Goal: Task Accomplishment & Management: Complete application form

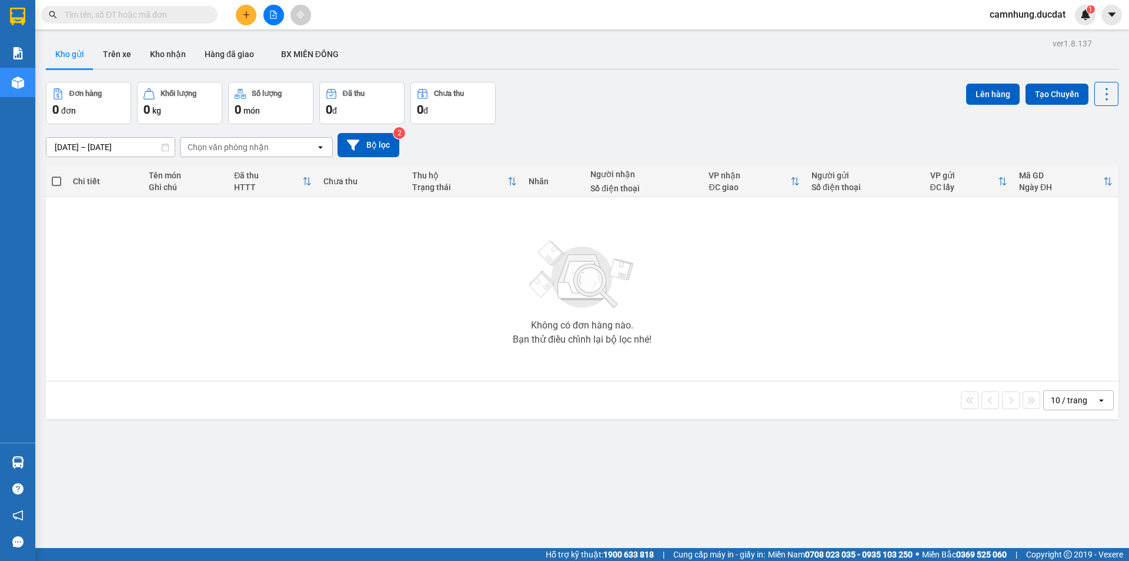
click at [126, 20] on input "text" at bounding box center [134, 14] width 139 height 13
paste input "983430130"
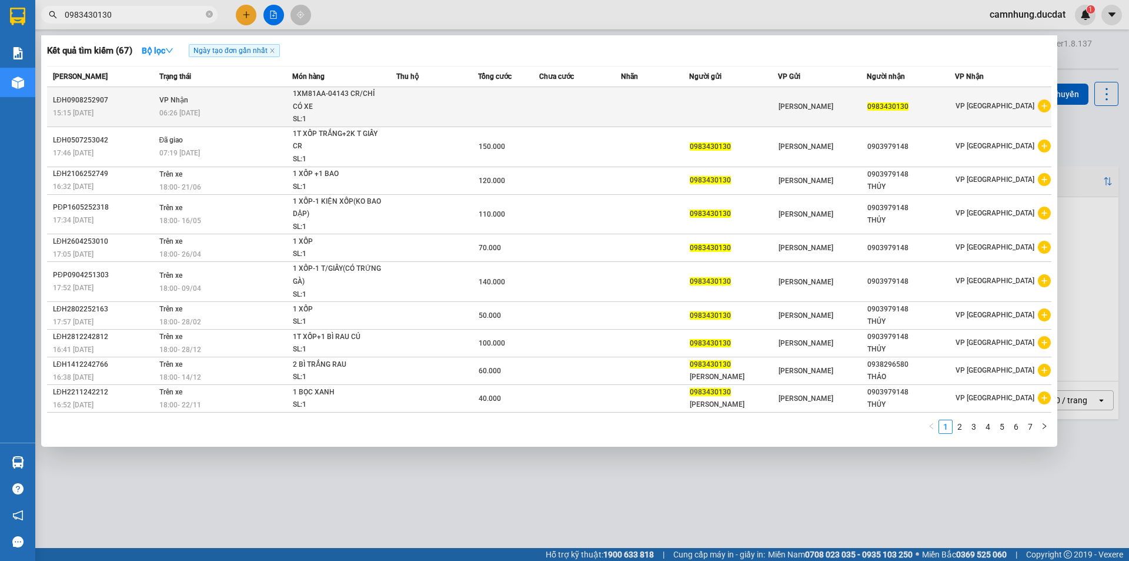
type input "0983430130"
click at [350, 115] on div "SL: 1" at bounding box center [337, 119] width 88 height 13
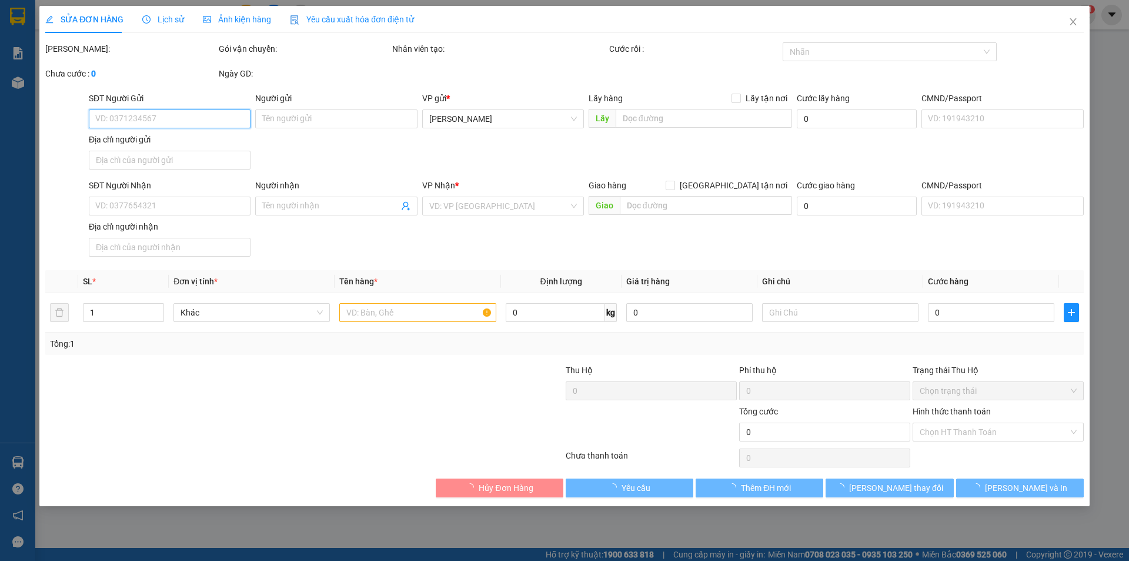
type input "0983430130"
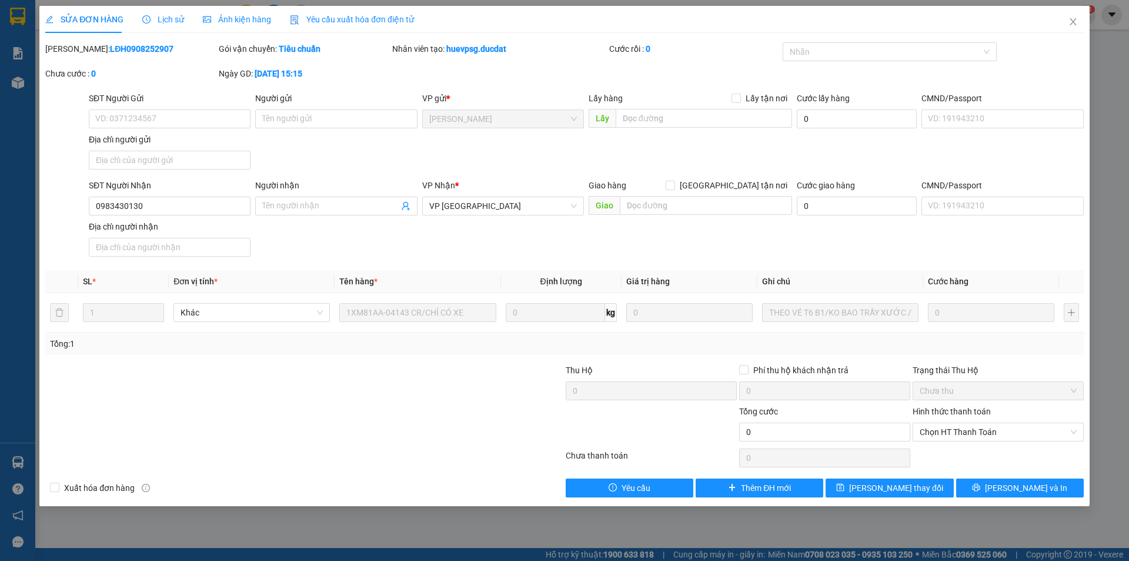
click at [361, 76] on div "Ngày GD: 09-08-2025 lúc 15:15" at bounding box center [304, 73] width 171 height 13
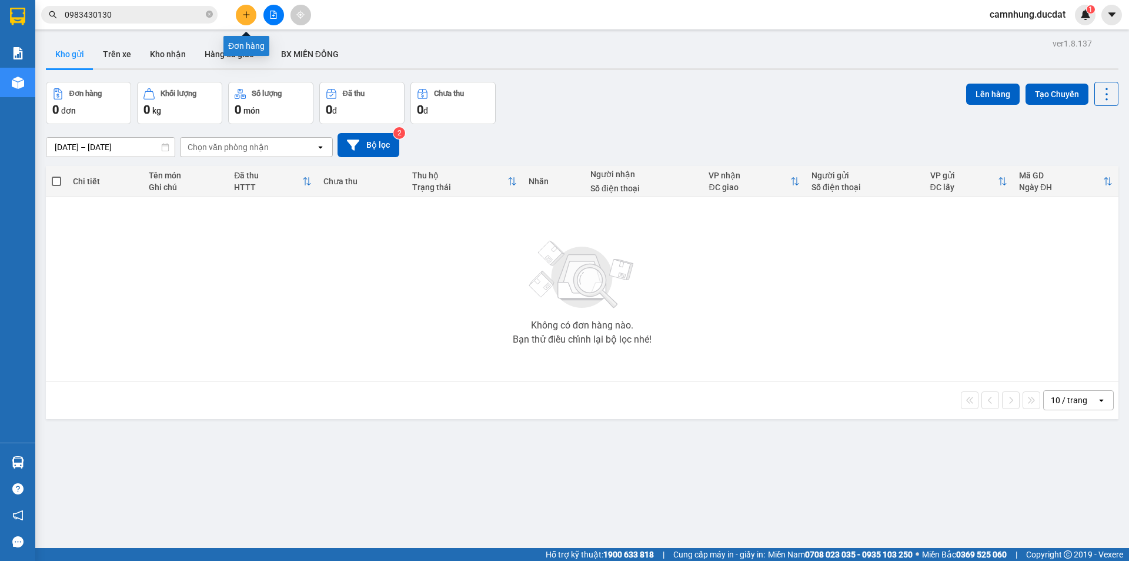
click at [248, 8] on button at bounding box center [246, 15] width 21 height 21
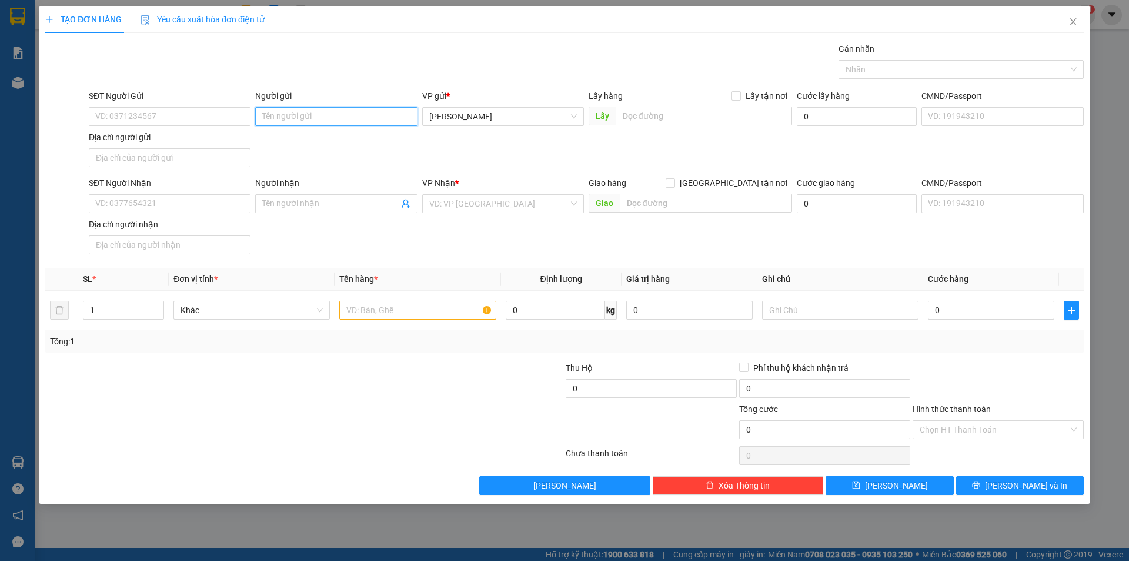
click at [293, 113] on input "Người gửi" at bounding box center [336, 116] width 162 height 19
type input "CÔ HUÊ"
click at [161, 205] on input "SĐT Người Nhận" at bounding box center [170, 203] width 162 height 19
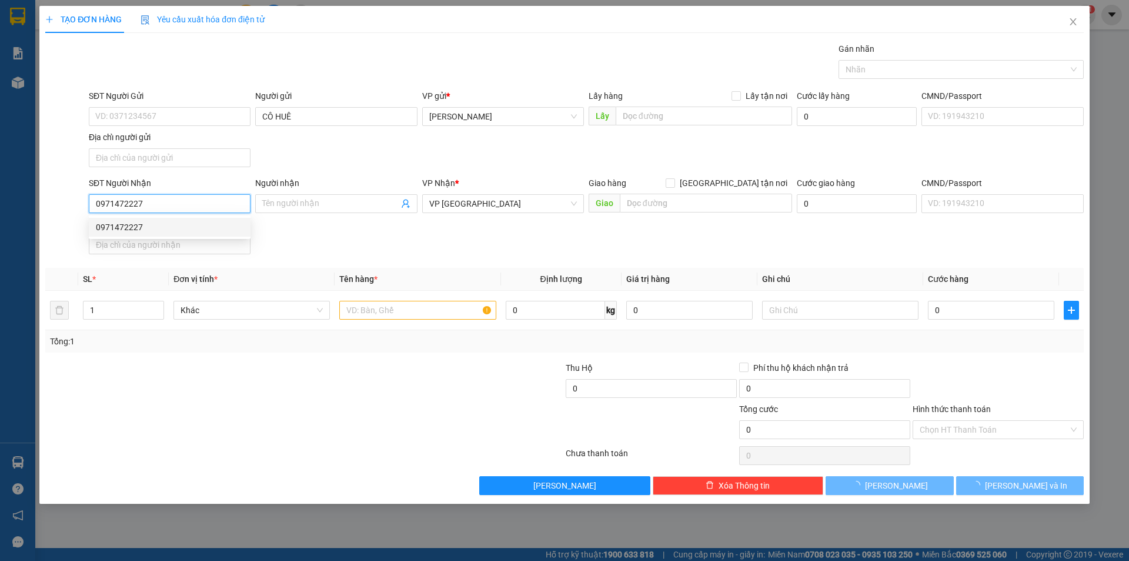
type input "0971472227"
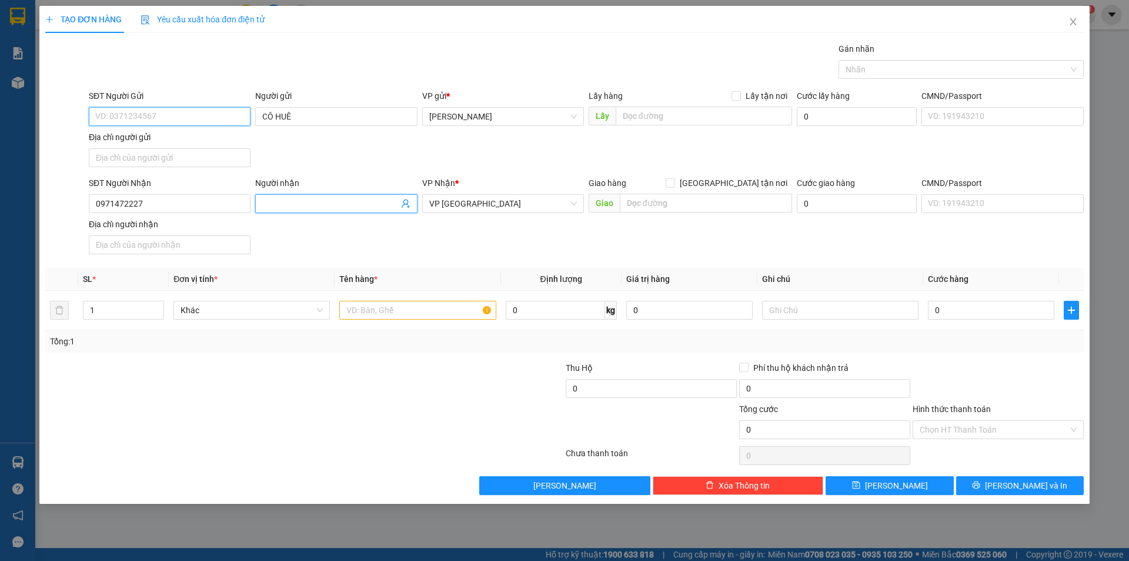
click at [182, 117] on input "SĐT Người Gửi" at bounding box center [170, 116] width 162 height 19
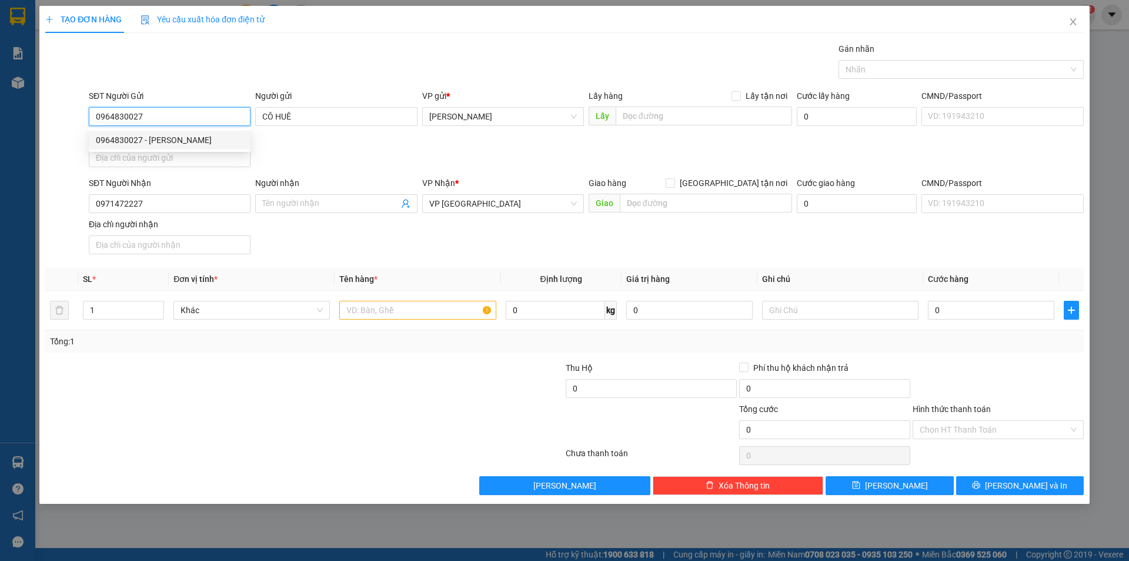
type input "0964830027"
click at [411, 309] on input "text" at bounding box center [417, 310] width 156 height 19
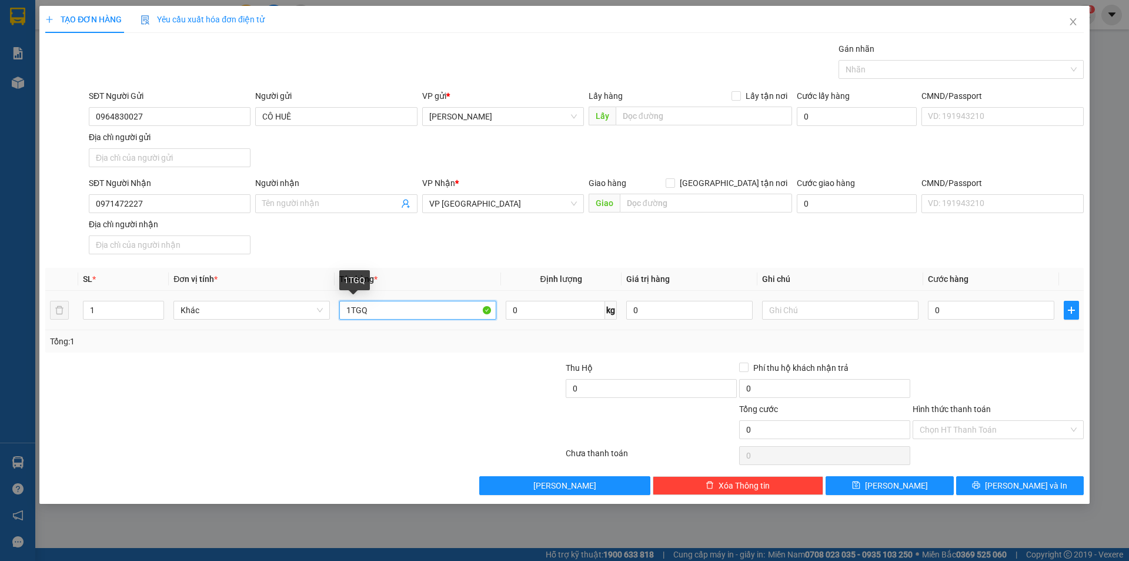
click at [390, 306] on input "1TGQ" at bounding box center [417, 310] width 156 height 19
type input "1TG"
type input "GL NỢ"
type input "3"
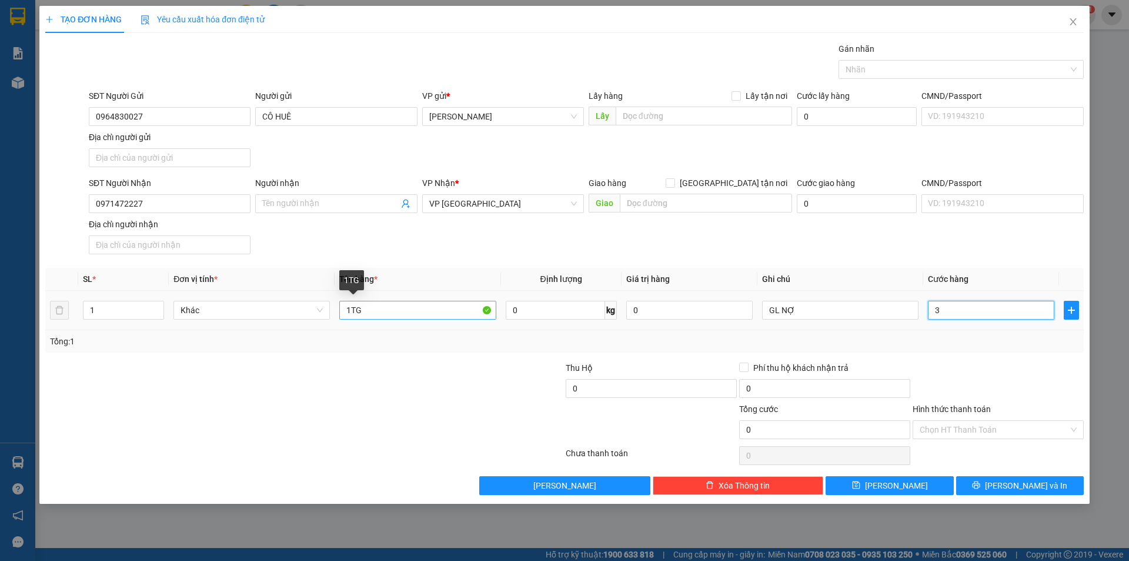
type input "3"
type input "35"
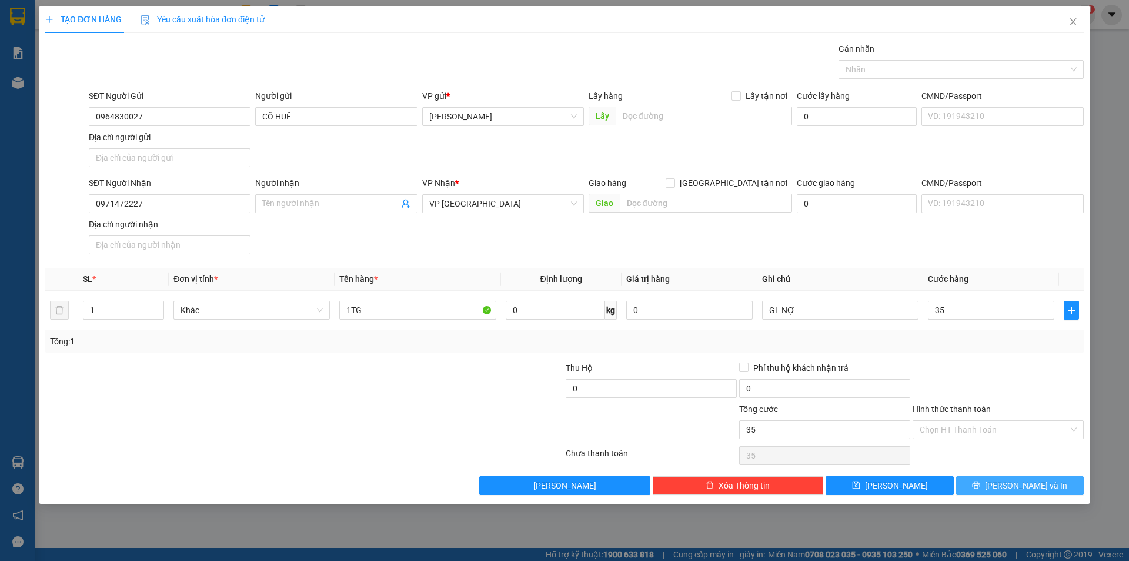
type input "35.000"
click at [1009, 488] on button "Lưu và In" at bounding box center [1020, 485] width 128 height 19
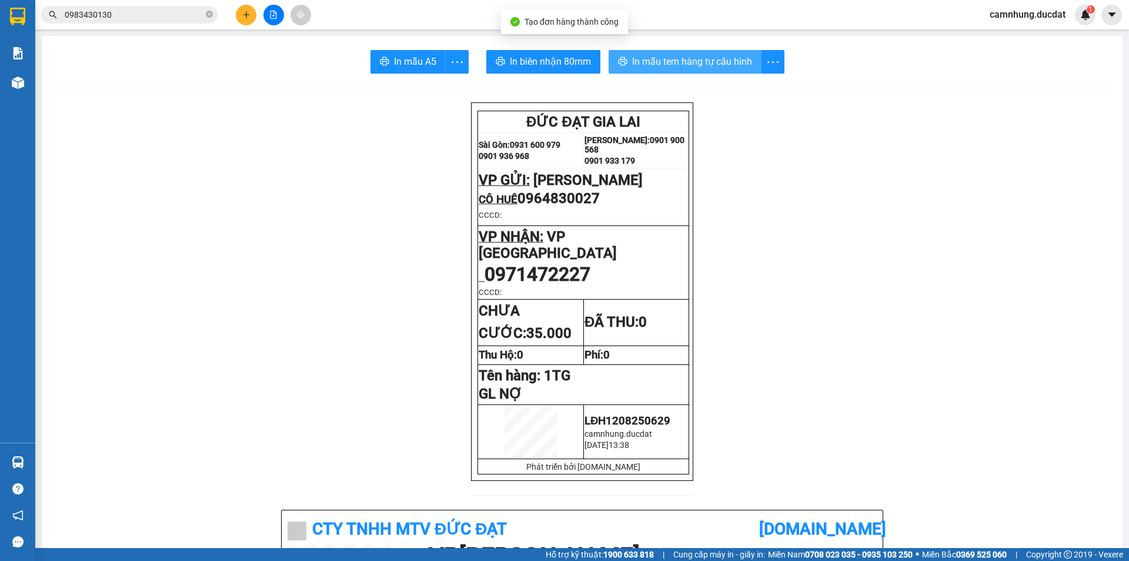
click at [679, 61] on span "In mẫu tem hàng tự cấu hình" at bounding box center [692, 61] width 120 height 15
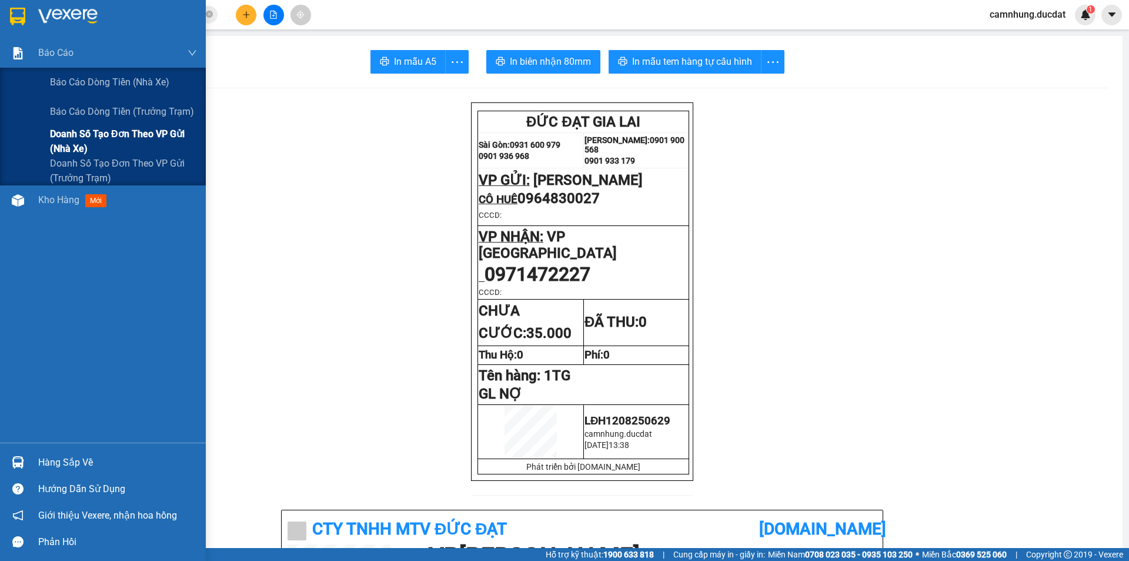
click at [109, 136] on span "Doanh số tạo đơn theo VP gửi (nhà xe)" at bounding box center [123, 140] width 147 height 29
